Goal: Use online tool/utility: Utilize a website feature to perform a specific function

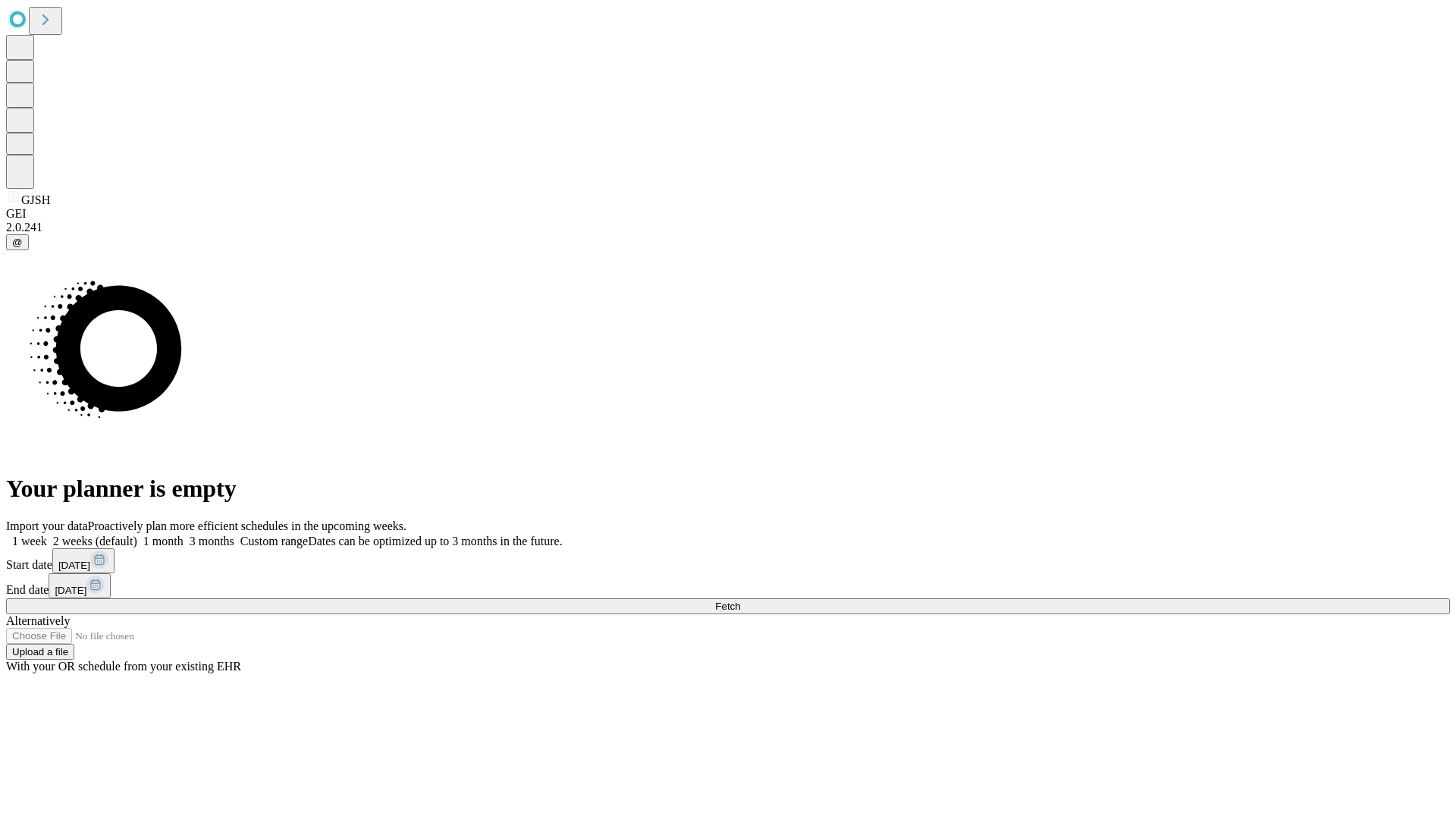
click at [740, 600] on span "Fetch" at bounding box center [728, 606] width 25 height 12
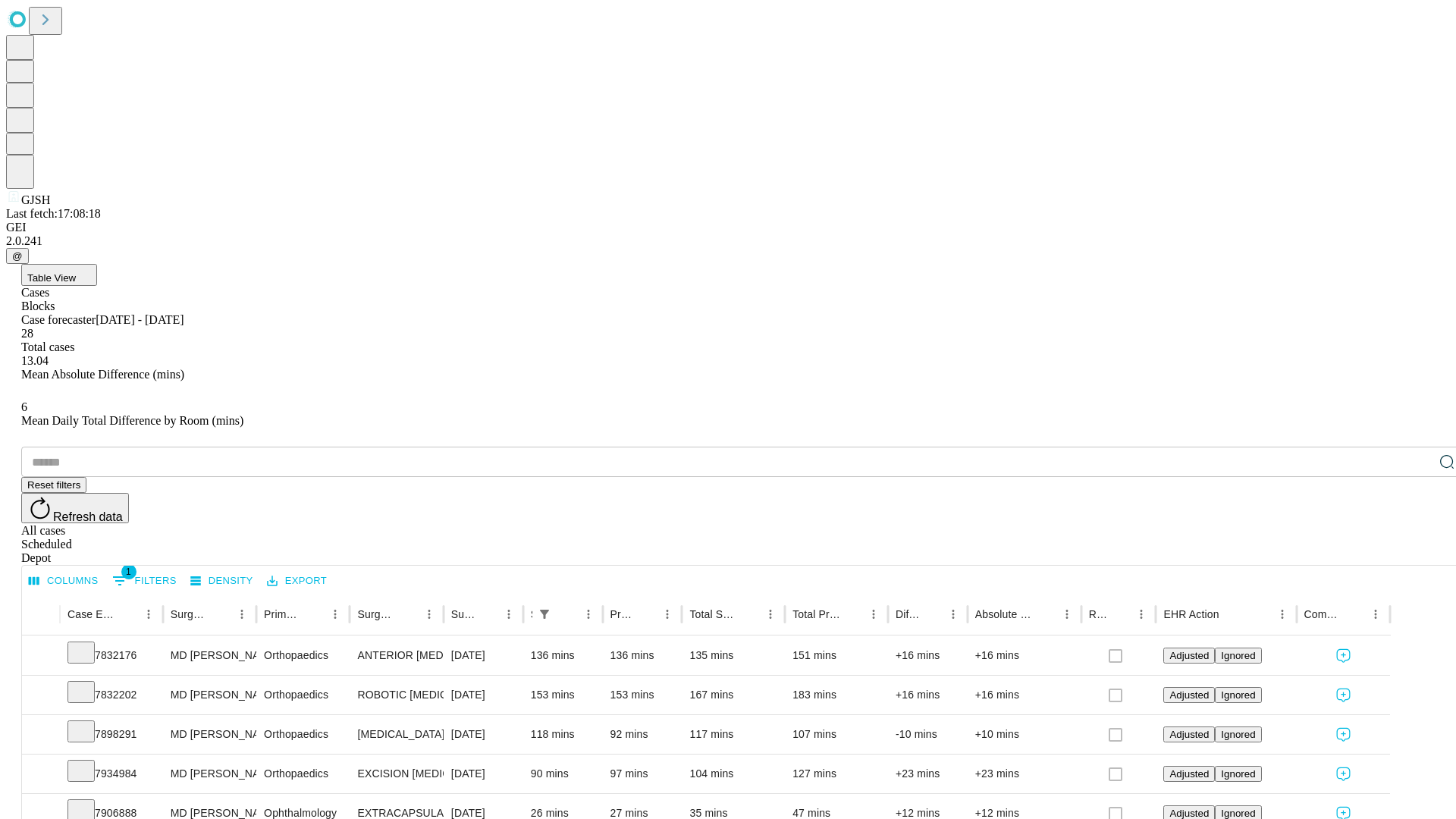
click at [76, 272] on span "Table View" at bounding box center [51, 278] width 49 height 12
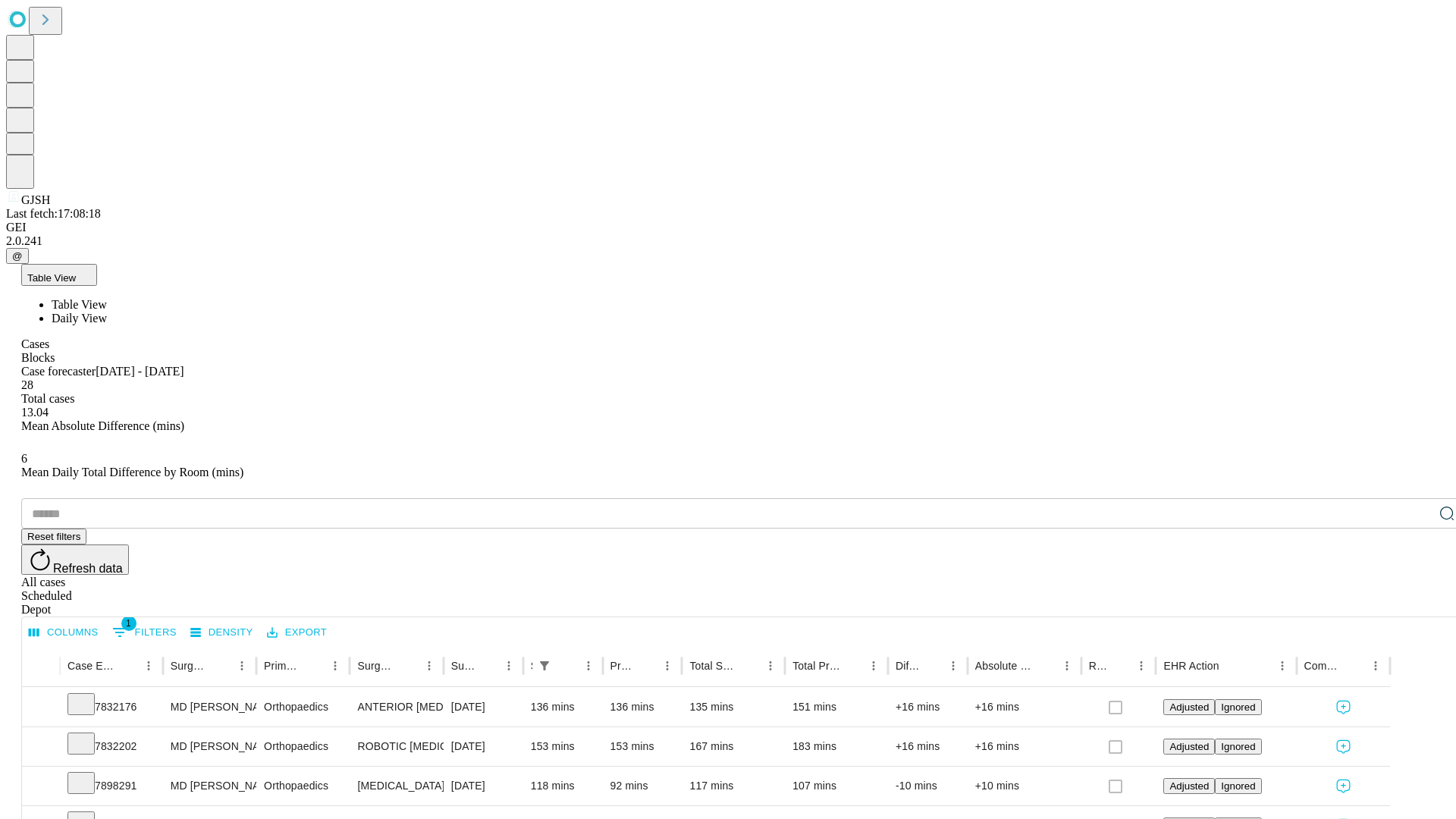
click at [107, 312] on span "Daily View" at bounding box center [79, 318] width 55 height 13
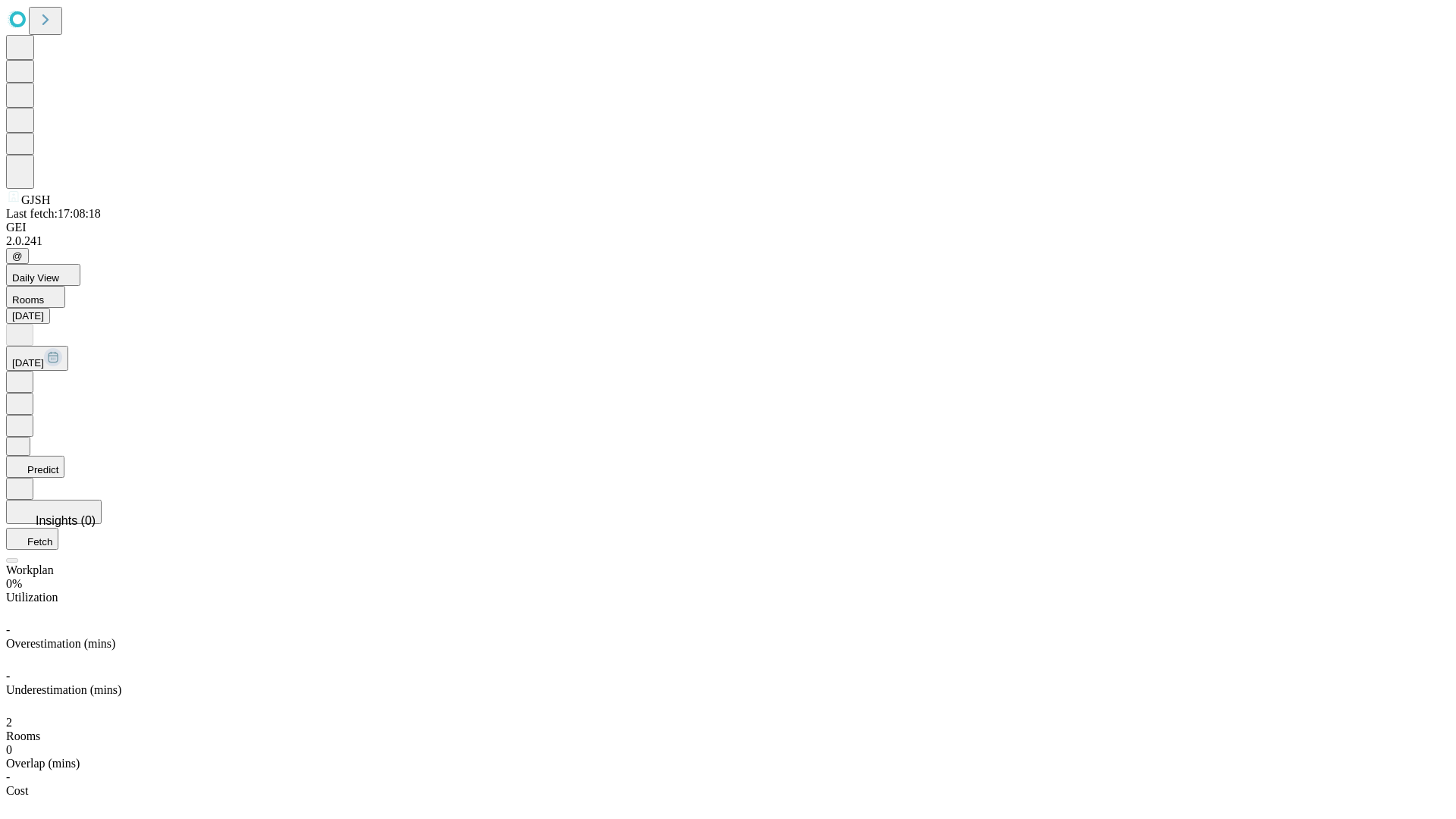
click at [64, 456] on button "Predict" at bounding box center [35, 466] width 58 height 22
